Goal: Find specific page/section: Find specific page/section

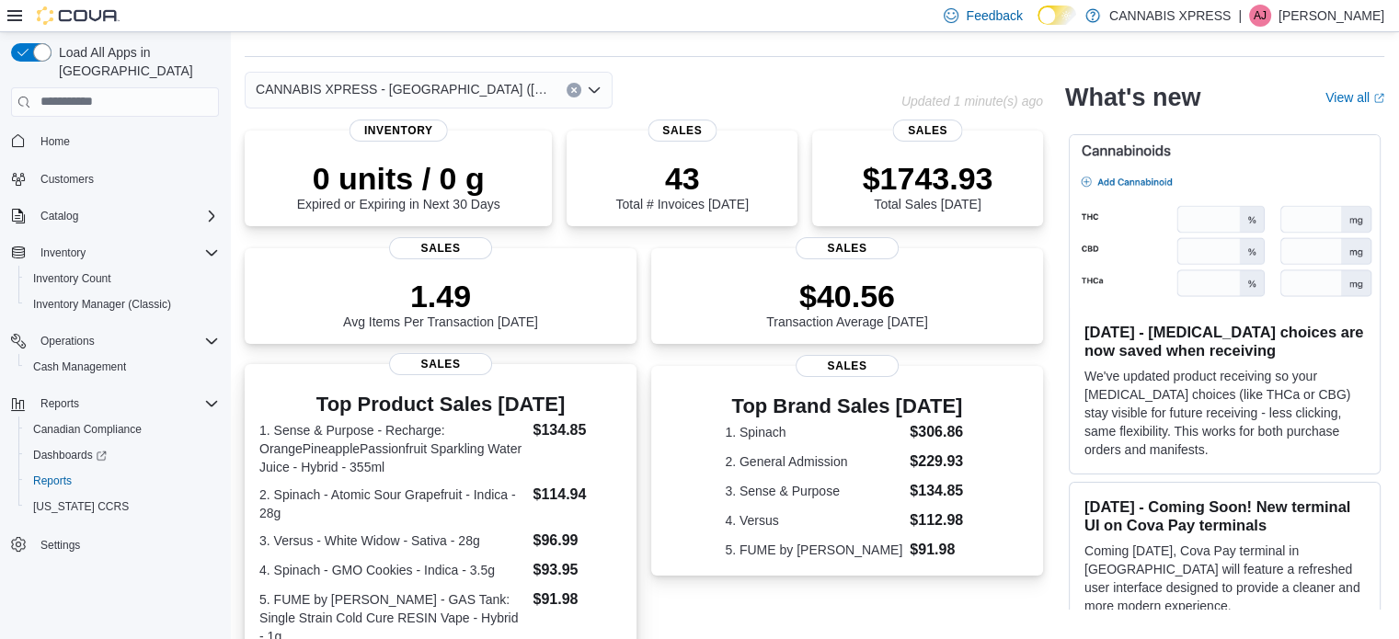
scroll to position [92, 0]
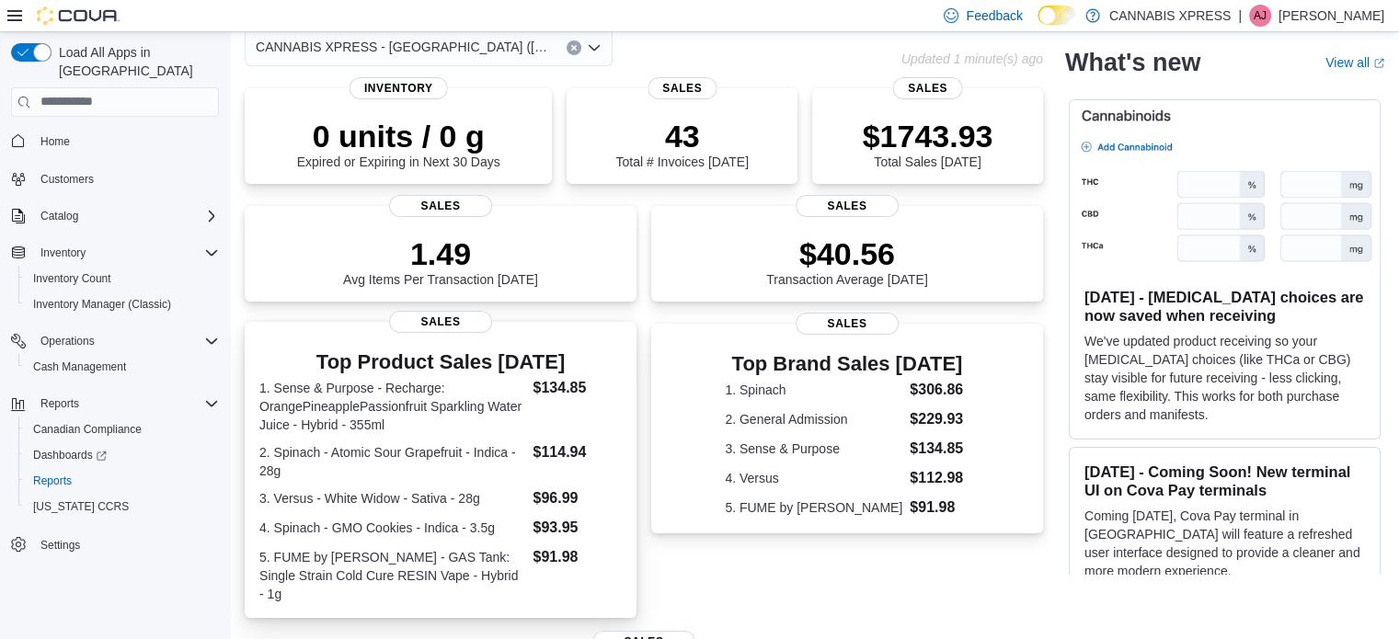
click at [456, 407] on dt "1. Sense & Purpose - Recharge: OrangePineapplePassionfruit Sparkling Water Juic…" at bounding box center [392, 406] width 266 height 55
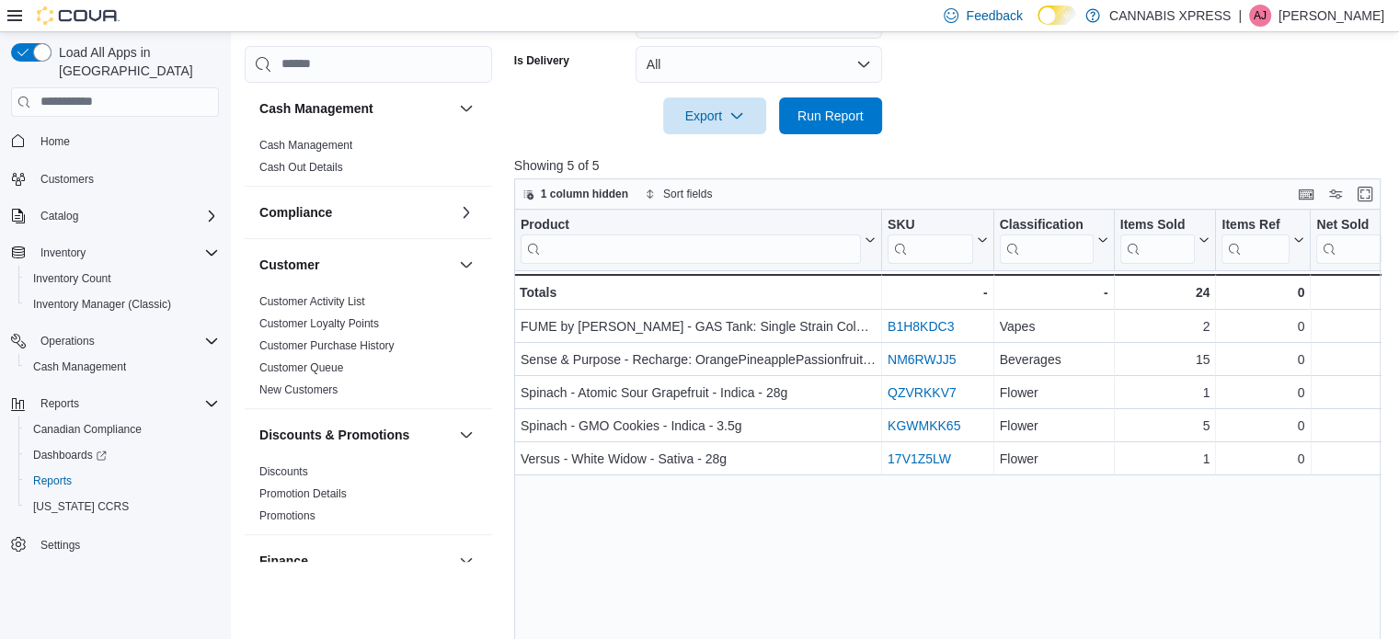
scroll to position [774, 0]
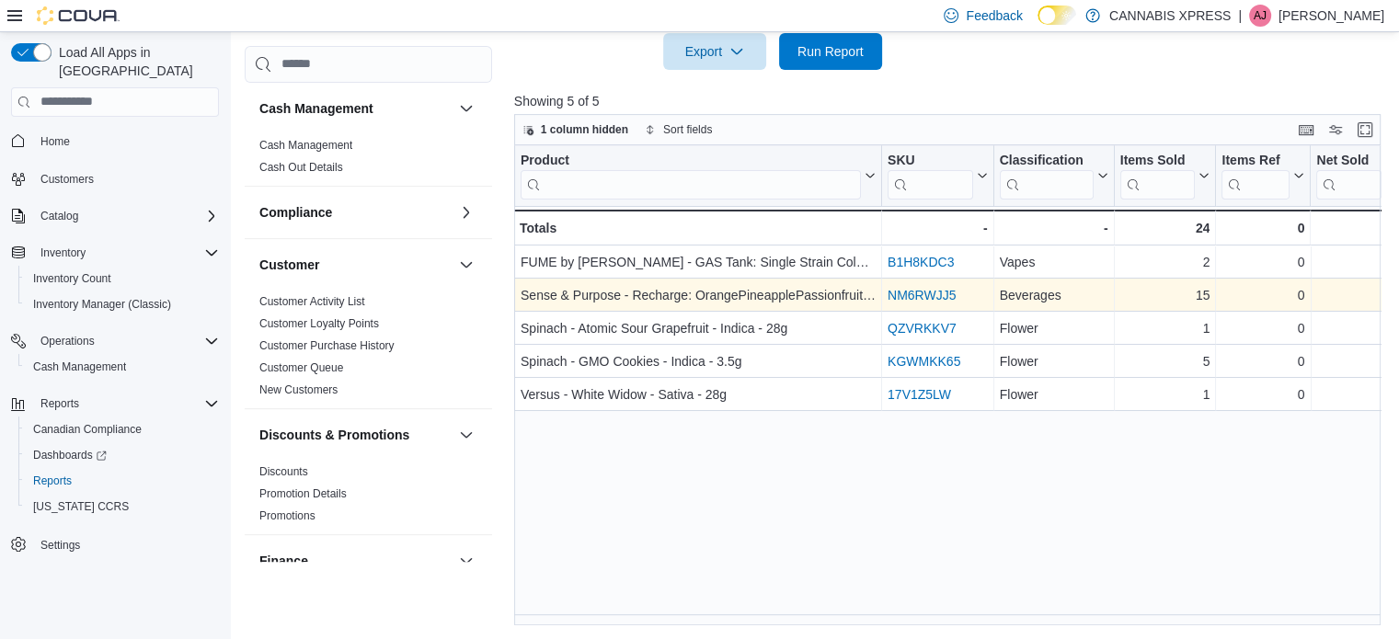
click at [912, 291] on link "NM6RWJJ5" at bounding box center [922, 295] width 68 height 15
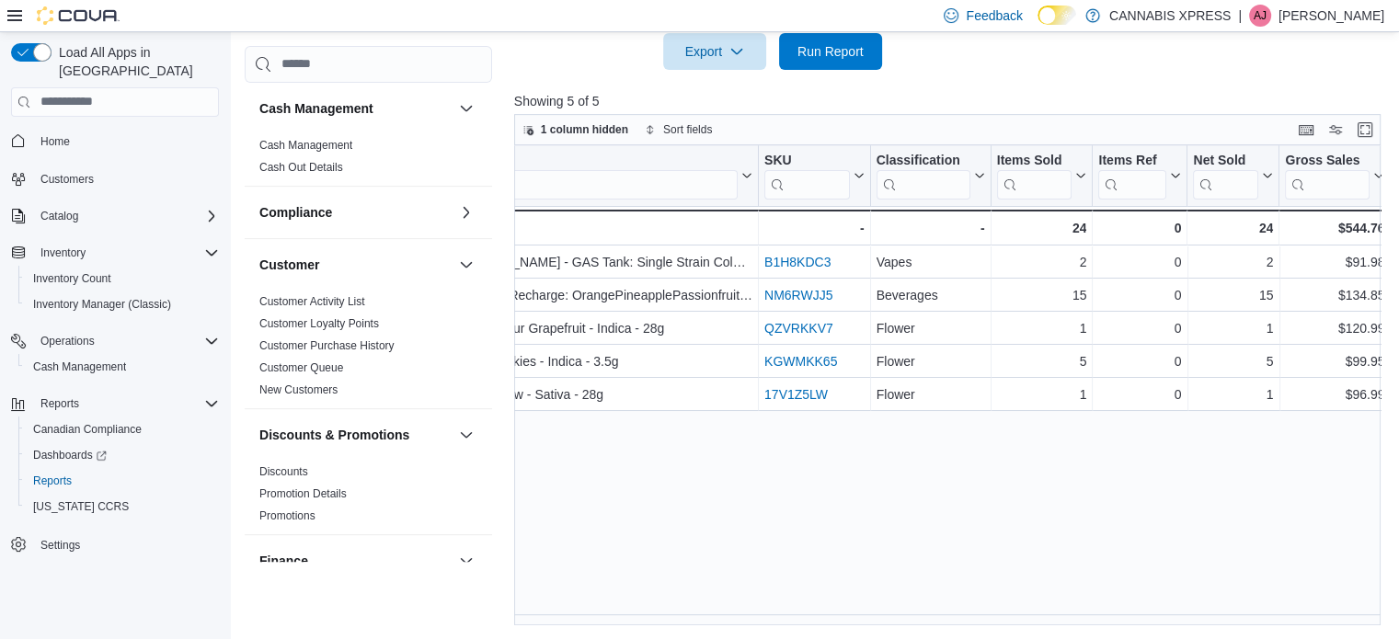
scroll to position [0, 0]
